Goal: Information Seeking & Learning: Learn about a topic

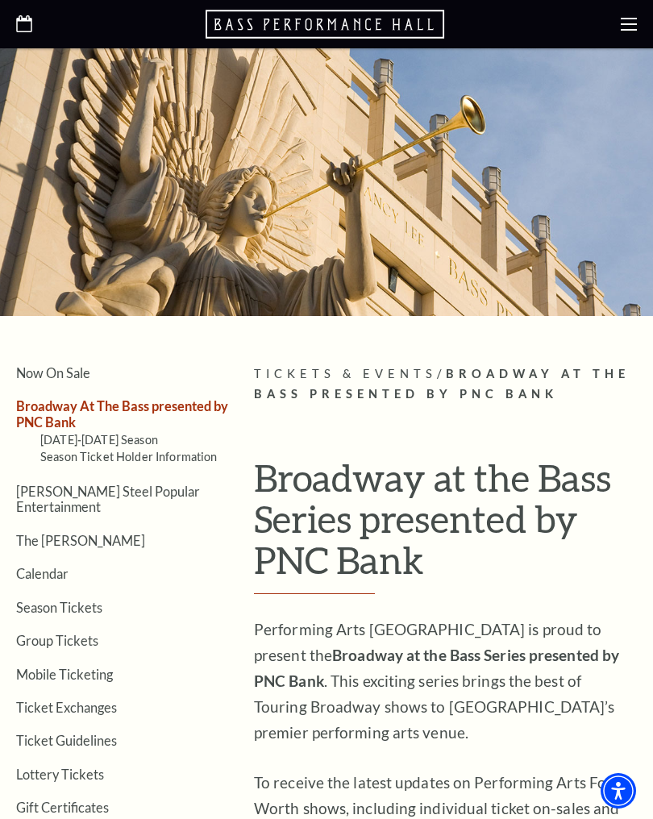
click at [132, 450] on link "Season Ticket Holder Information" at bounding box center [128, 457] width 177 height 14
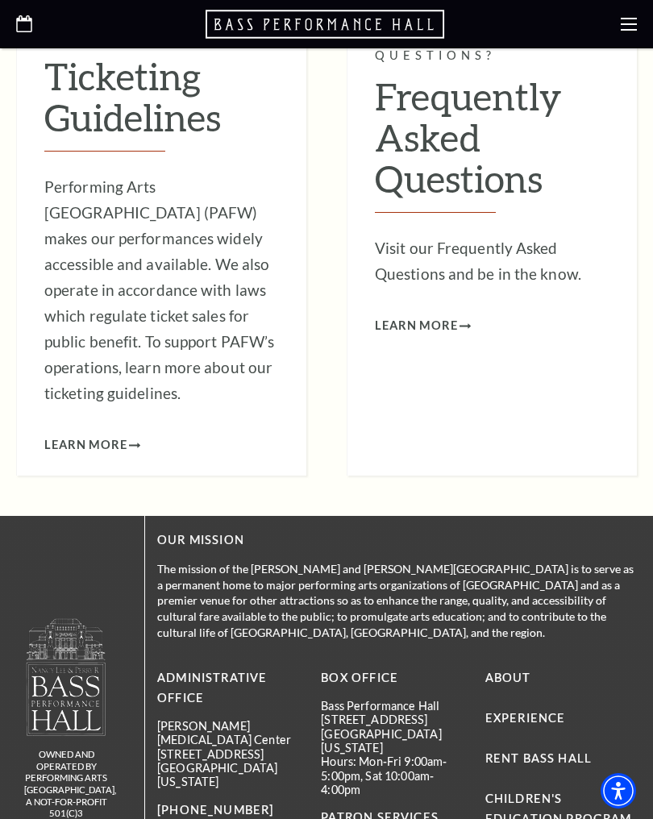
scroll to position [1880, 0]
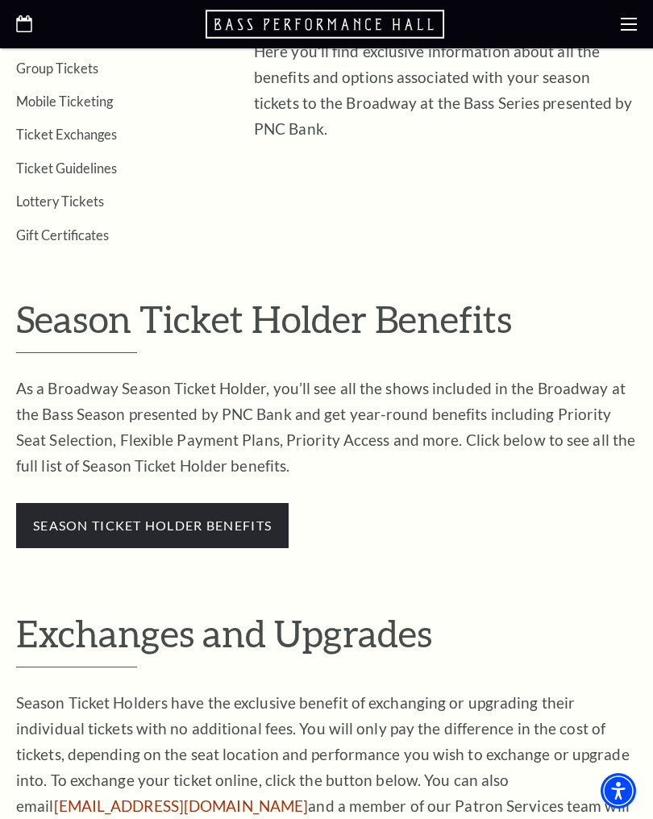
scroll to position [536, 0]
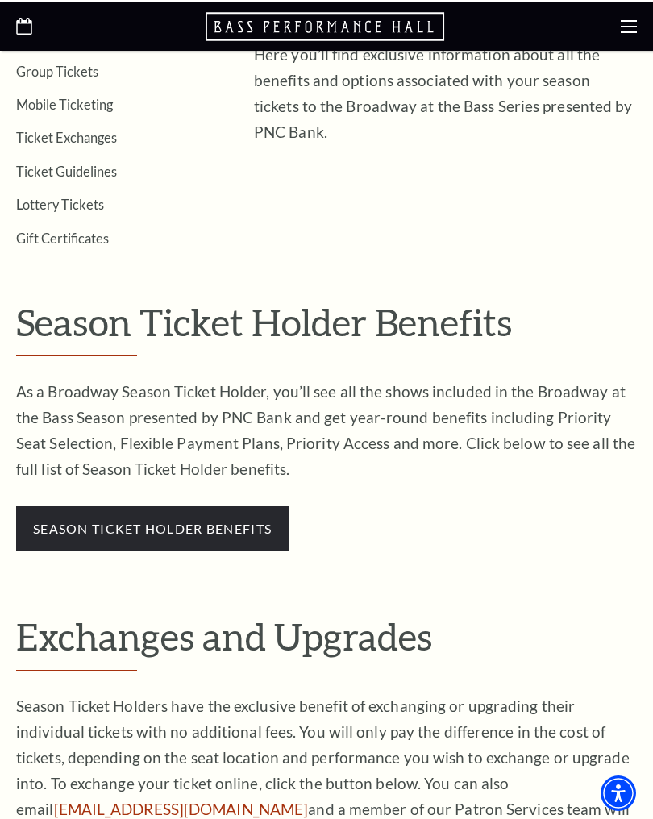
click at [170, 518] on link "season ticket holder benefits" at bounding box center [152, 525] width 239 height 15
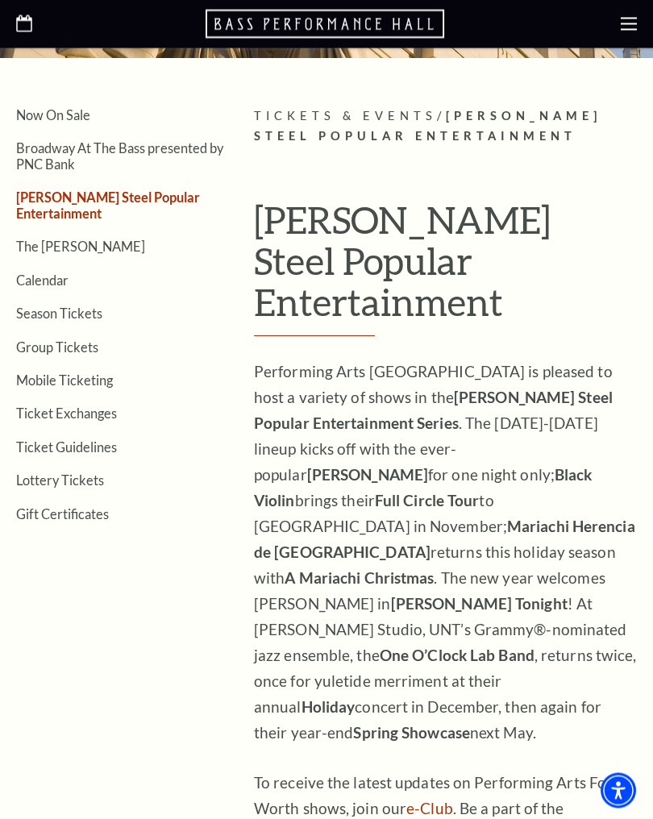
scroll to position [258, 0]
click at [63, 273] on link "Calendar" at bounding box center [42, 280] width 52 height 15
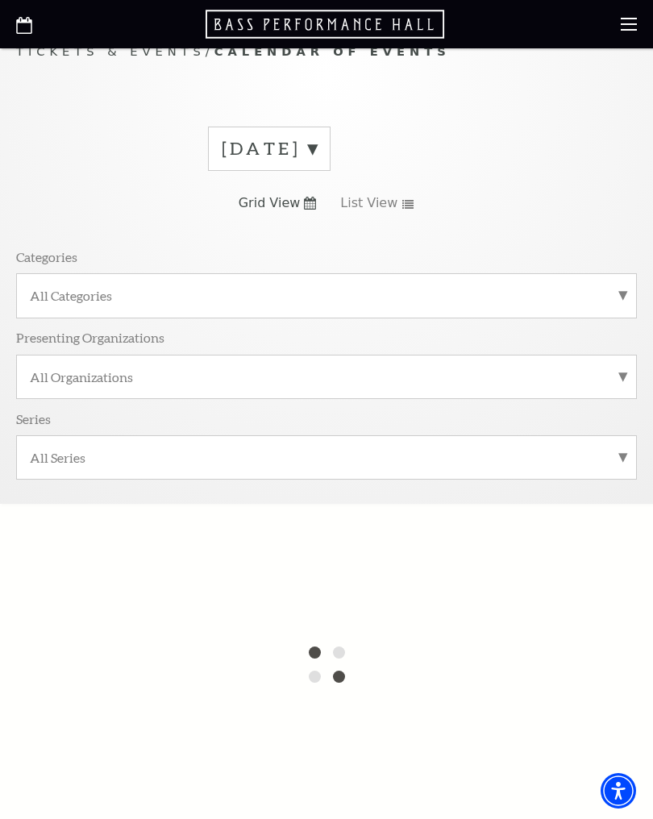
scroll to position [29, 0]
click at [618, 294] on label "All Categories" at bounding box center [326, 297] width 593 height 17
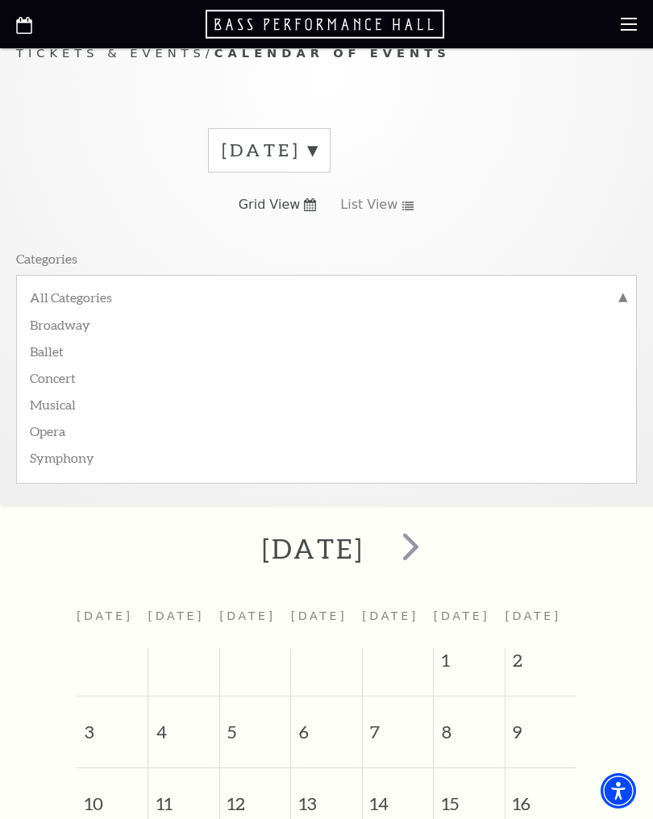
click at [77, 330] on label "Broadway" at bounding box center [326, 323] width 593 height 27
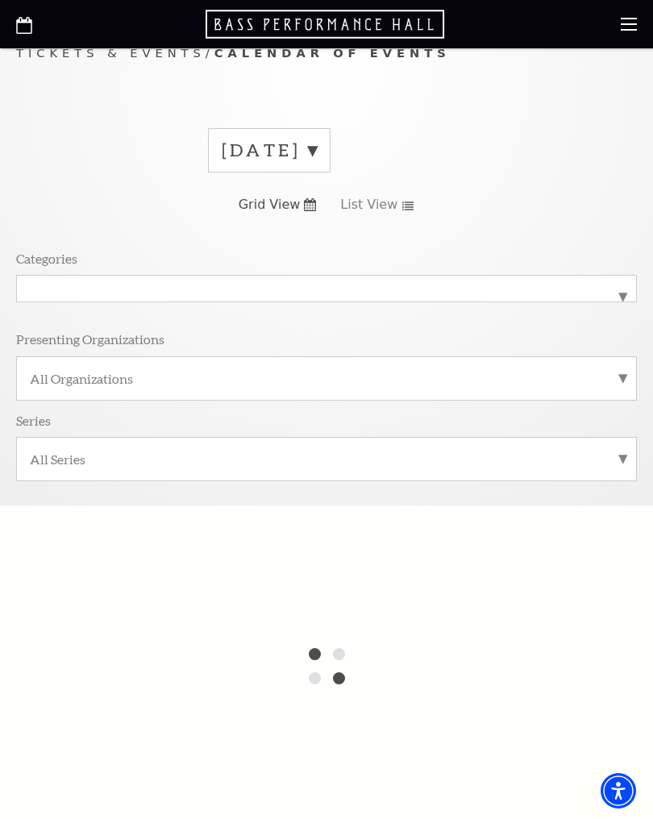
click at [622, 465] on label "All Series" at bounding box center [326, 459] width 593 height 17
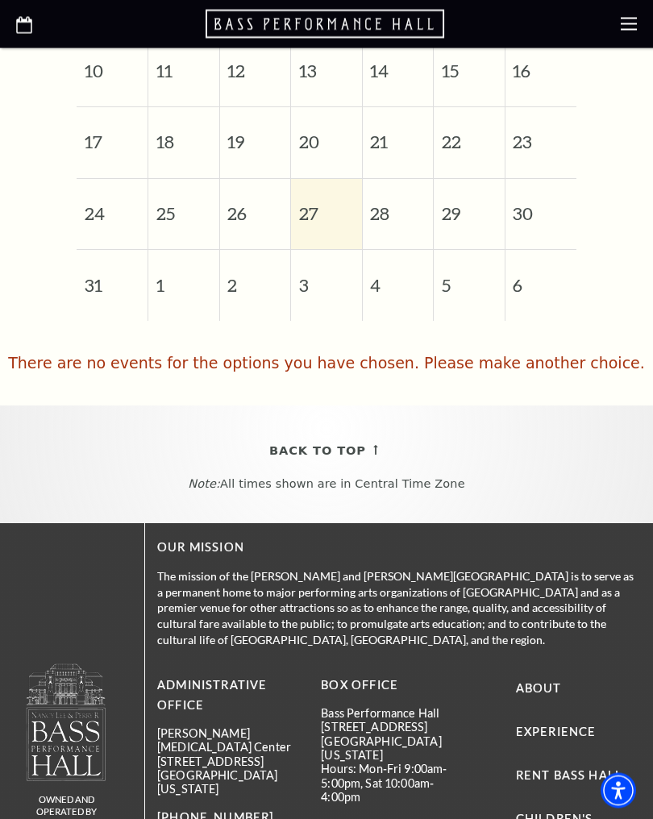
scroll to position [758, 0]
